Goal: Navigation & Orientation: Find specific page/section

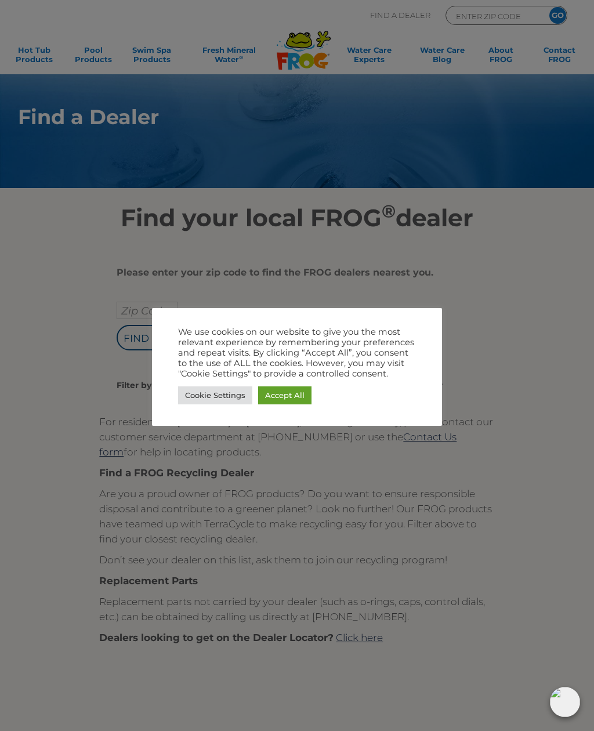
click at [544, 331] on div at bounding box center [297, 365] width 594 height 731
click at [298, 402] on link "Accept All" at bounding box center [284, 396] width 53 height 18
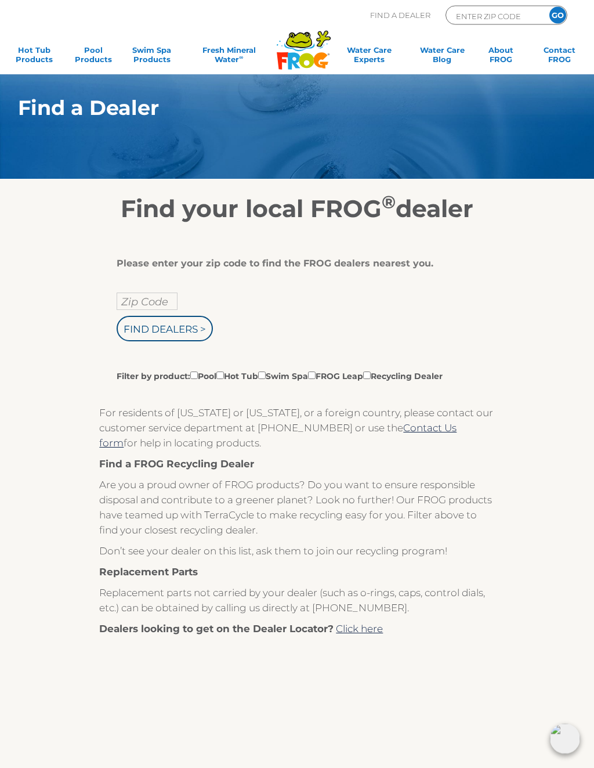
scroll to position [11, 0]
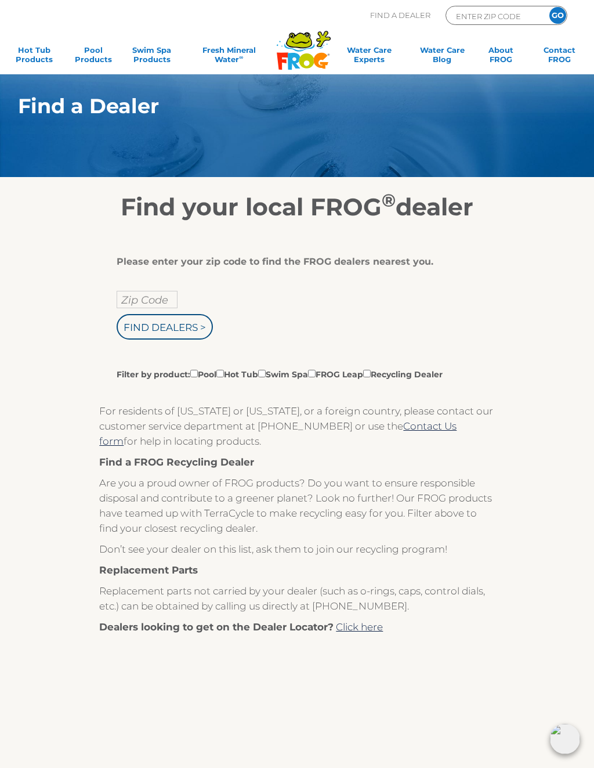
click at [240, 377] on label "Filter by product: Pool Hot Tub Swim Spa FROG Leap Recycling Dealer" at bounding box center [280, 373] width 326 height 13
click at [198, 377] on input "Filter by product: Pool Hot Tub Swim Spa FROG Leap Recycling Dealer" at bounding box center [194, 374] width 8 height 8
checkbox input "true"
click at [224, 377] on input "Filter by product: Pool Hot Tub Swim Spa FROG Leap Recycling Dealer" at bounding box center [220, 374] width 8 height 8
checkbox input "true"
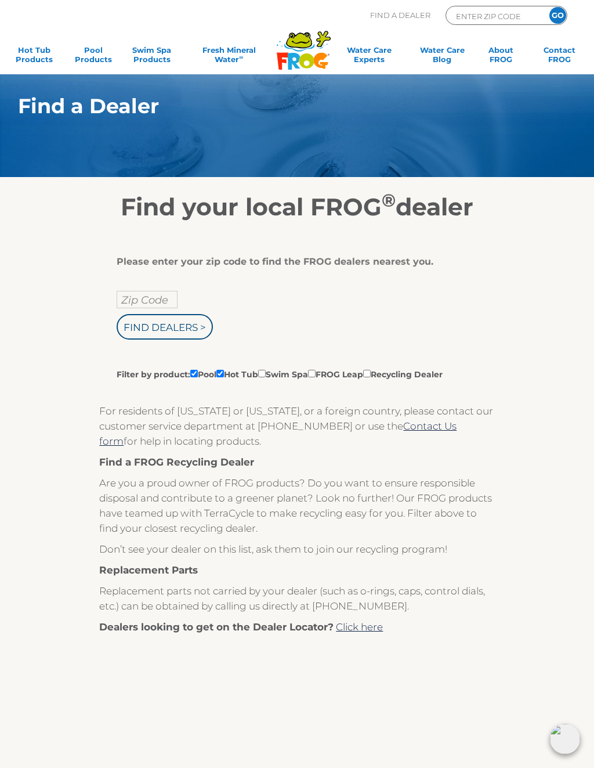
click at [194, 377] on input "Filter by product: Pool Hot Tub Swim Spa FROG Leap Recycling Dealer" at bounding box center [194, 374] width 8 height 8
checkbox input "false"
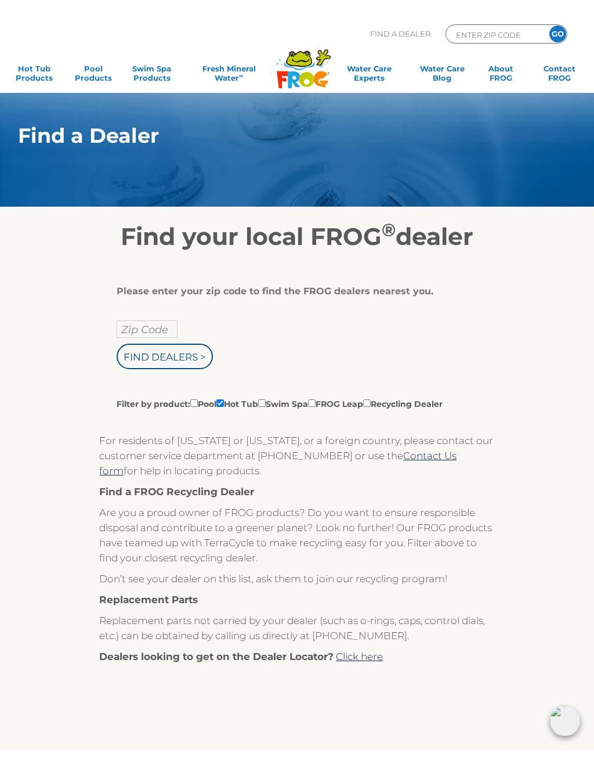
scroll to position [3, 0]
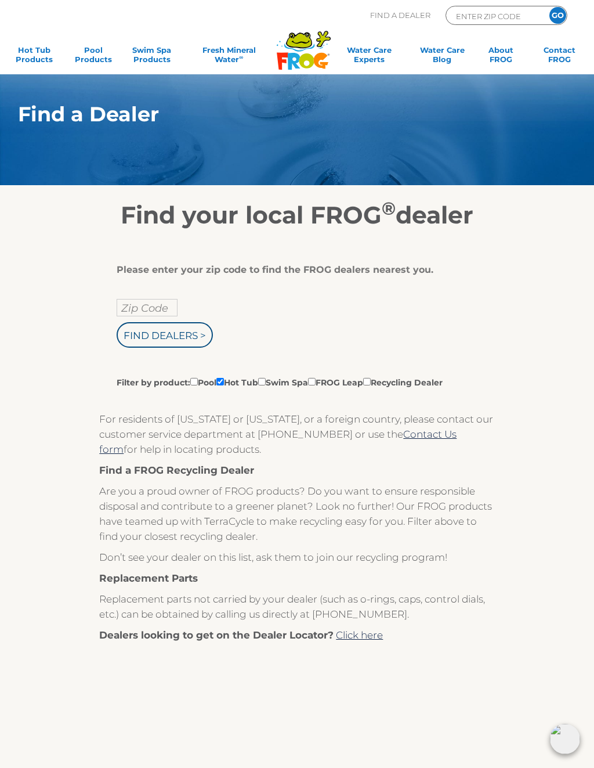
click at [154, 311] on input "Zip Code" at bounding box center [147, 307] width 61 height 17
type input "Zip Code"
click at [150, 304] on input "text" at bounding box center [147, 307] width 61 height 17
type input "33572"
click at [185, 330] on input "Find Dealers >" at bounding box center [165, 335] width 96 height 26
